Goal: Task Accomplishment & Management: Complete application form

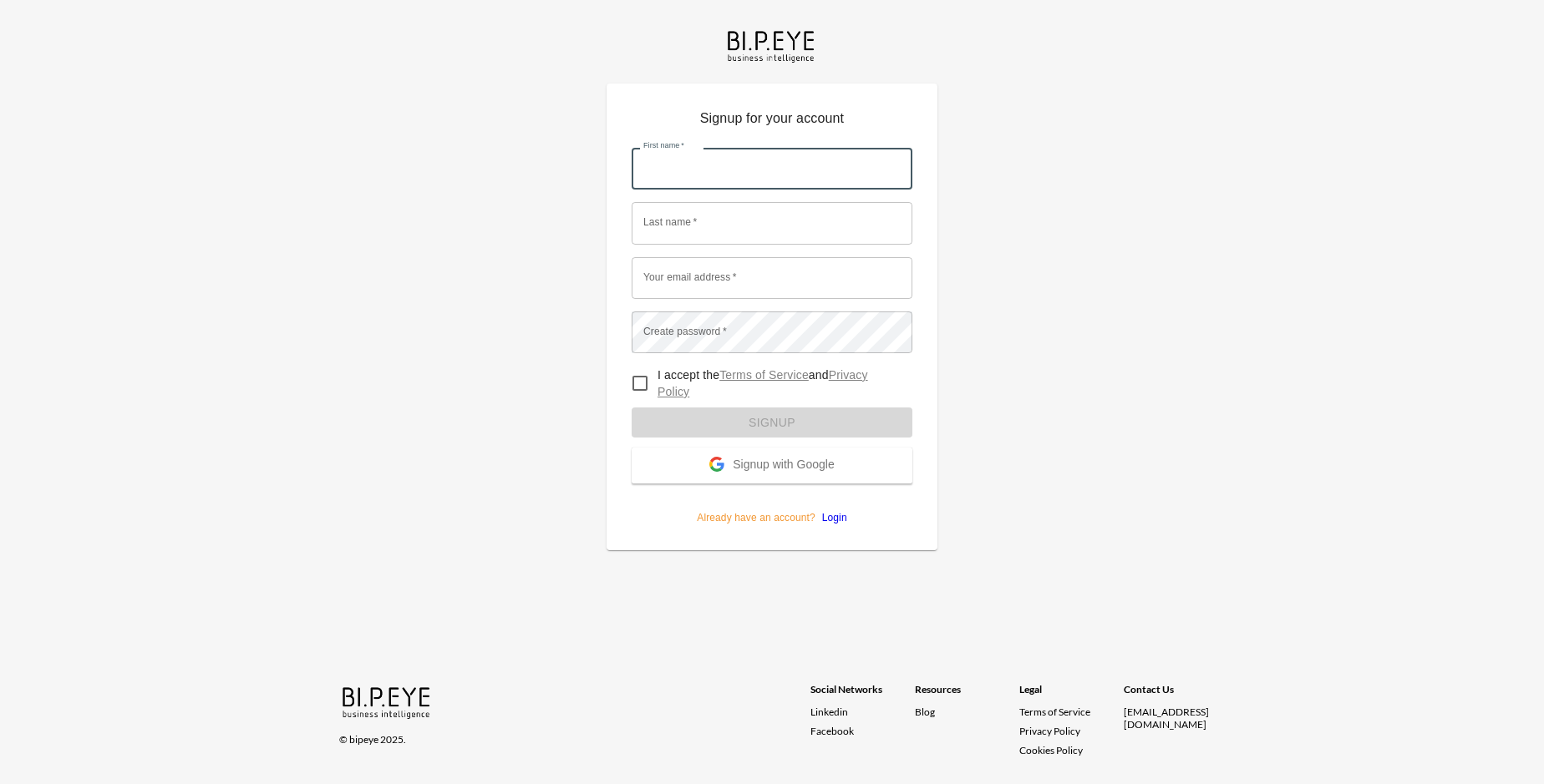
click at [772, 148] on input "First name   *" at bounding box center [772, 168] width 280 height 42
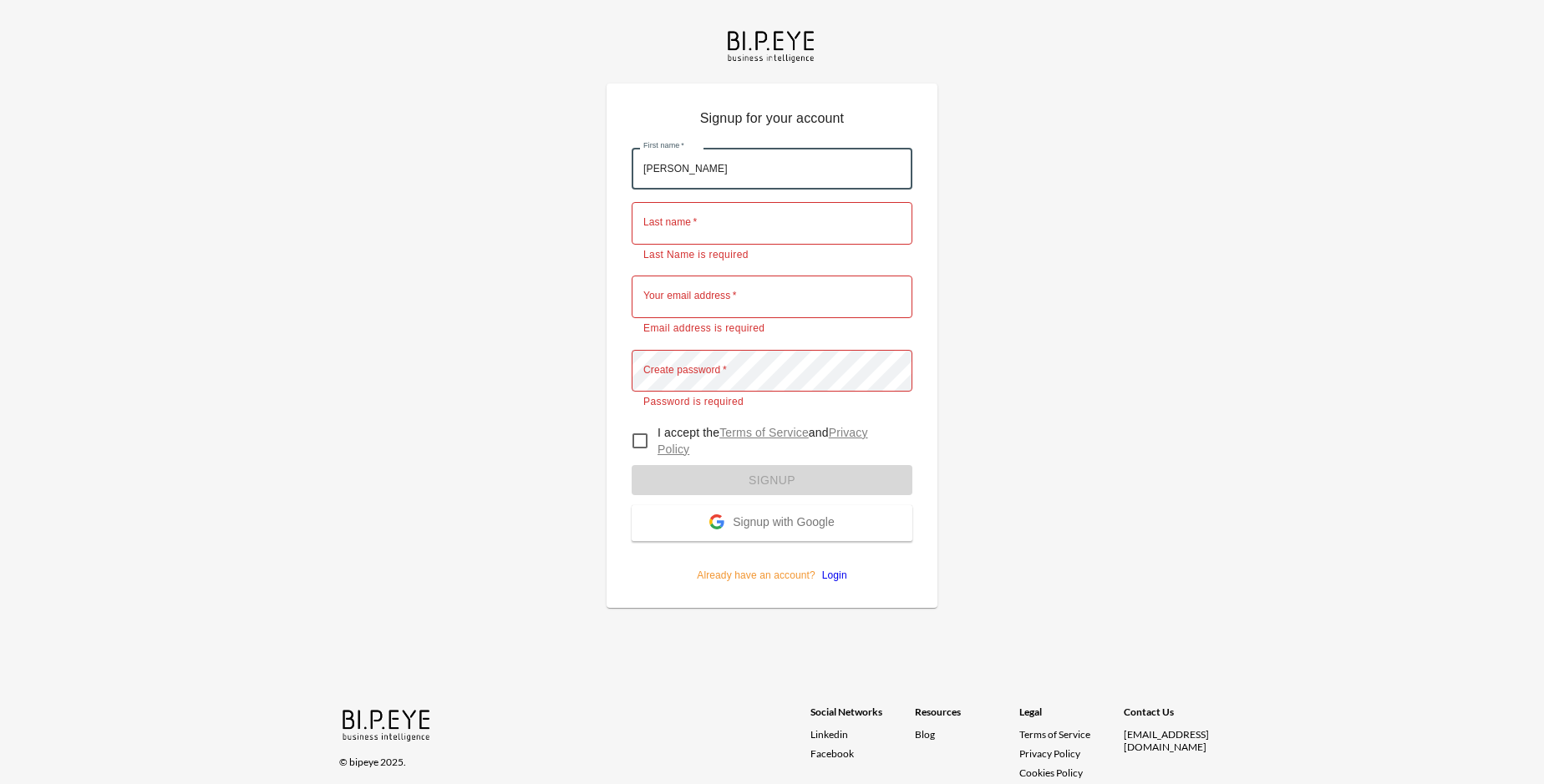
type input "[PERSON_NAME]"
click at [772, 202] on input "Last name   *" at bounding box center [772, 223] width 280 height 42
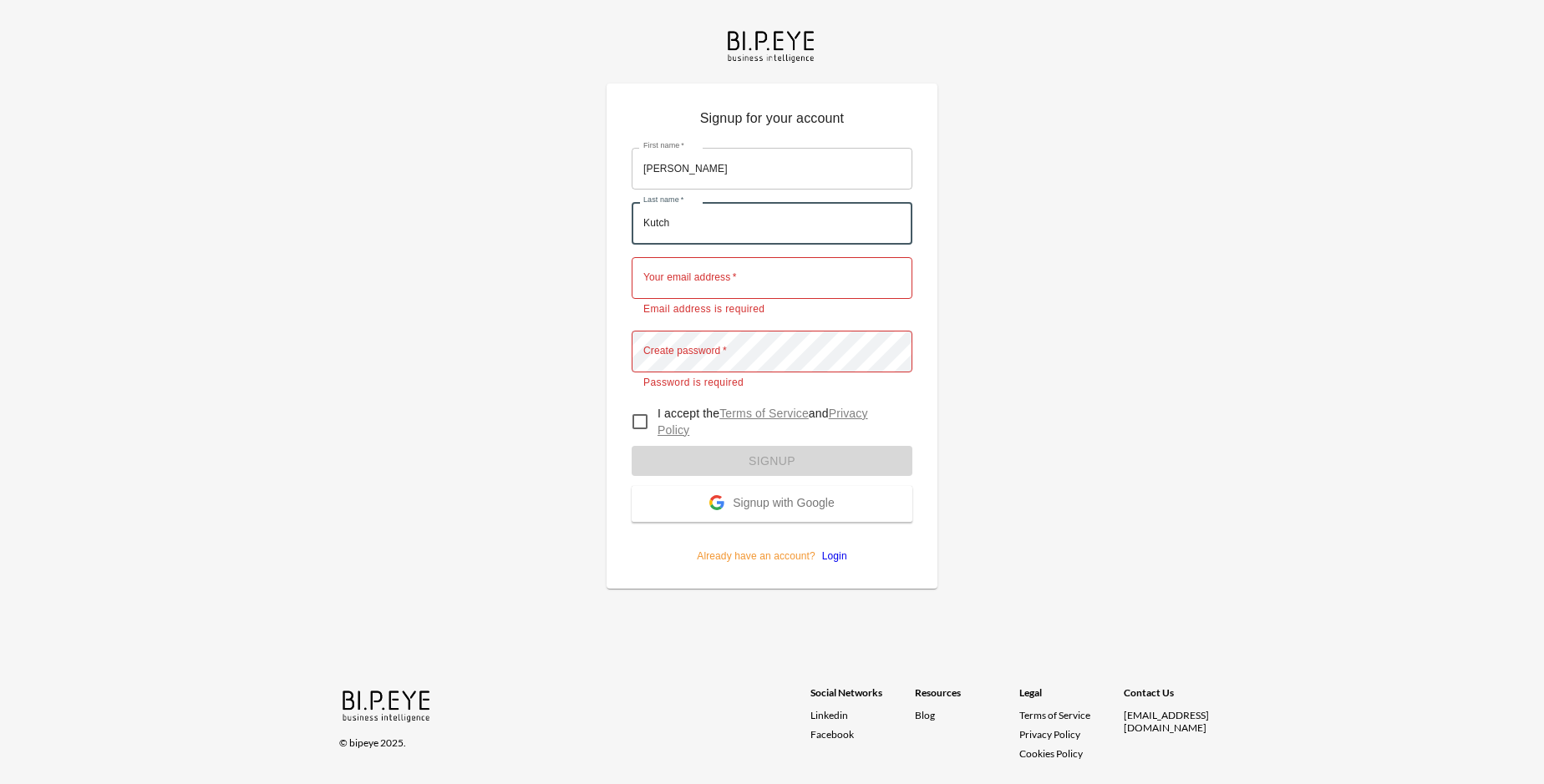
type input "Kutch"
click at [772, 257] on input "Your email address   *" at bounding box center [772, 278] width 280 height 42
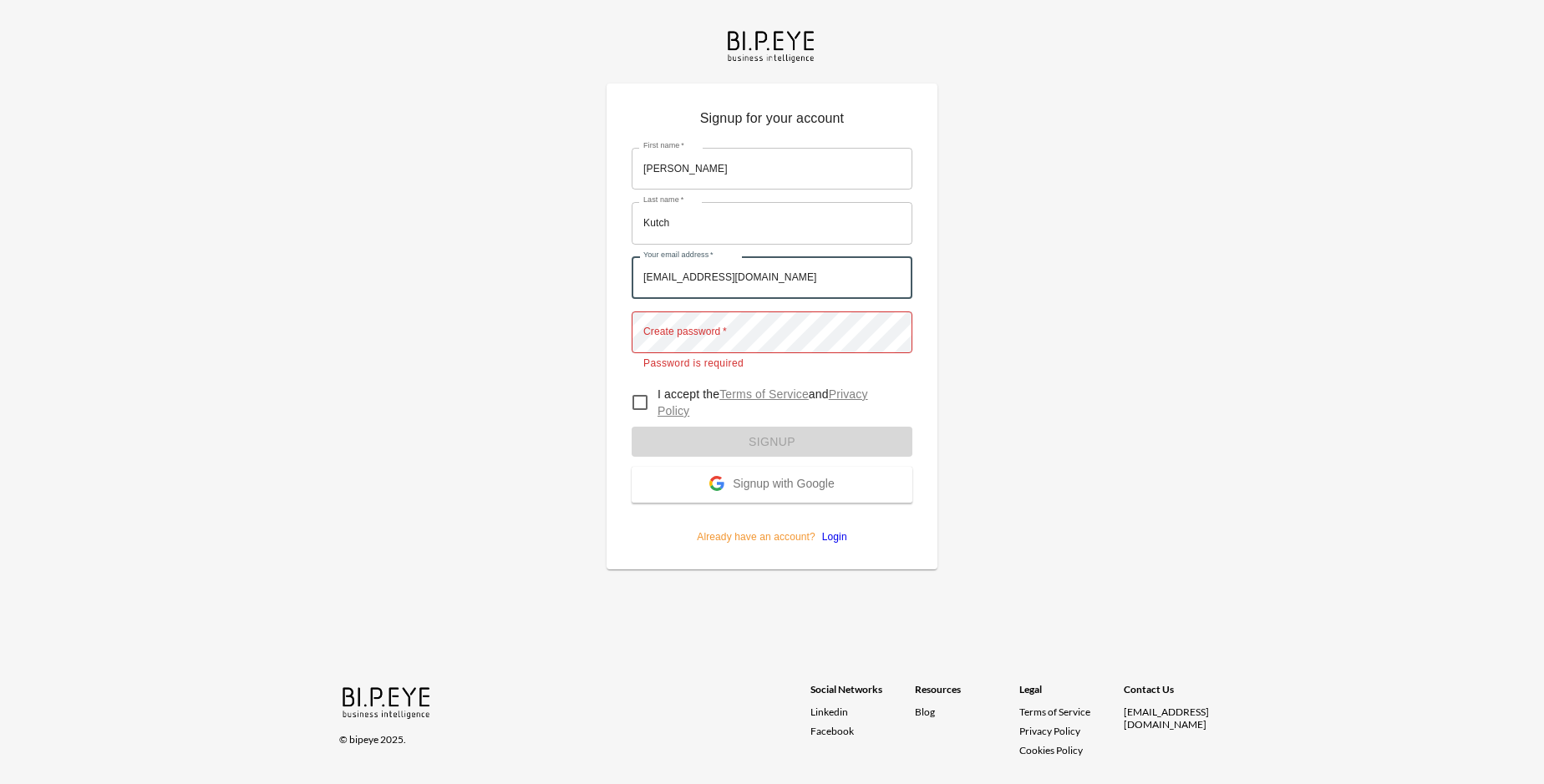
type input "[EMAIL_ADDRESS][DOMAIN_NAME]"
click at [640, 385] on input "I accept the Terms of Service and Privacy Policy" at bounding box center [640, 402] width 35 height 35
checkbox input "true"
click at [772, 477] on span "Signup with Google" at bounding box center [784, 485] width 101 height 16
click at [772, 419] on form "First name   * [PERSON_NAME] First name   * Last name   * [PERSON_NAME] Last na…" at bounding box center [772, 340] width 280 height 409
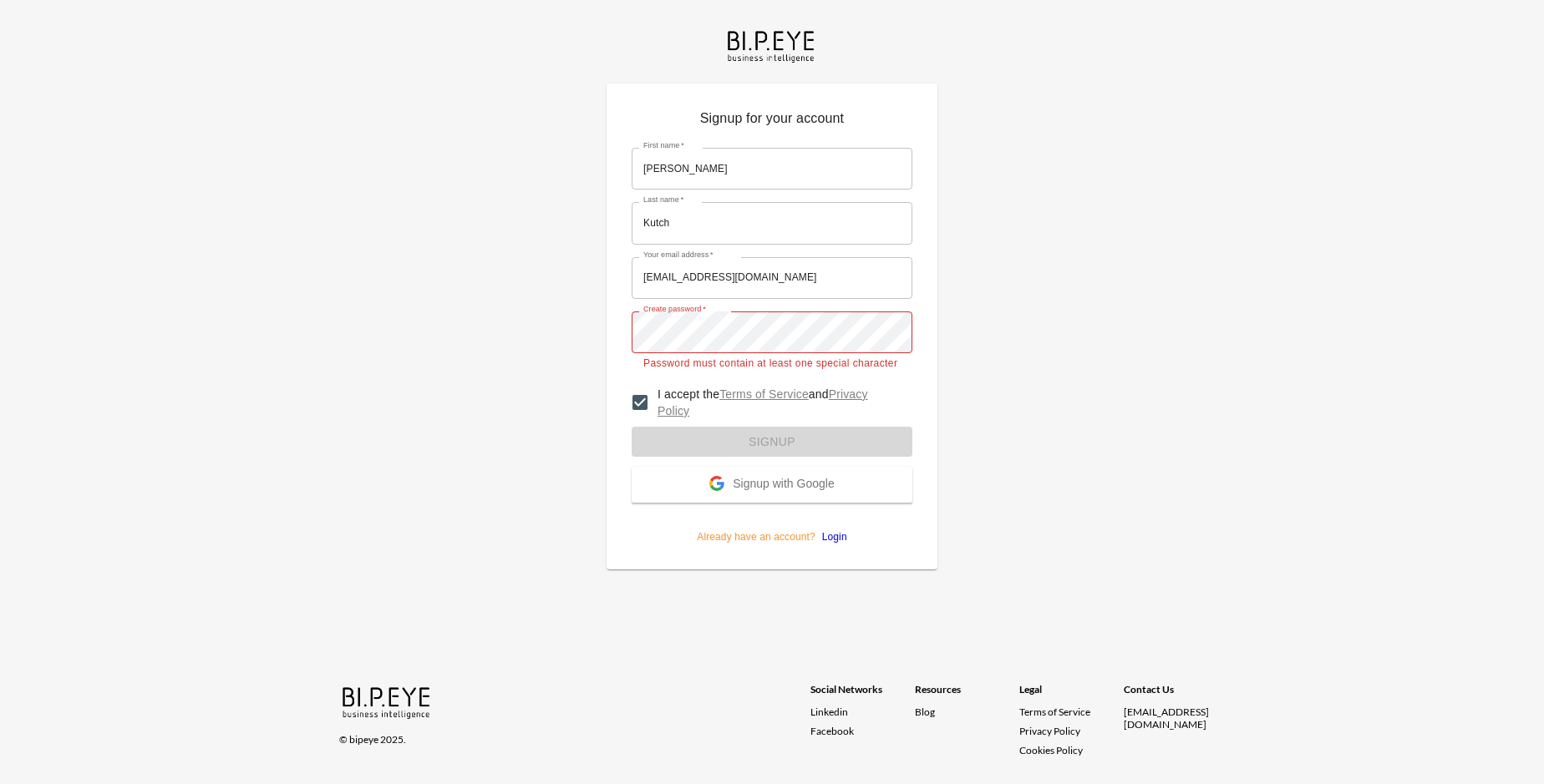
click at [772, 477] on span "Signup with Google" at bounding box center [784, 485] width 101 height 16
